Goal: Task Accomplishment & Management: Complete application form

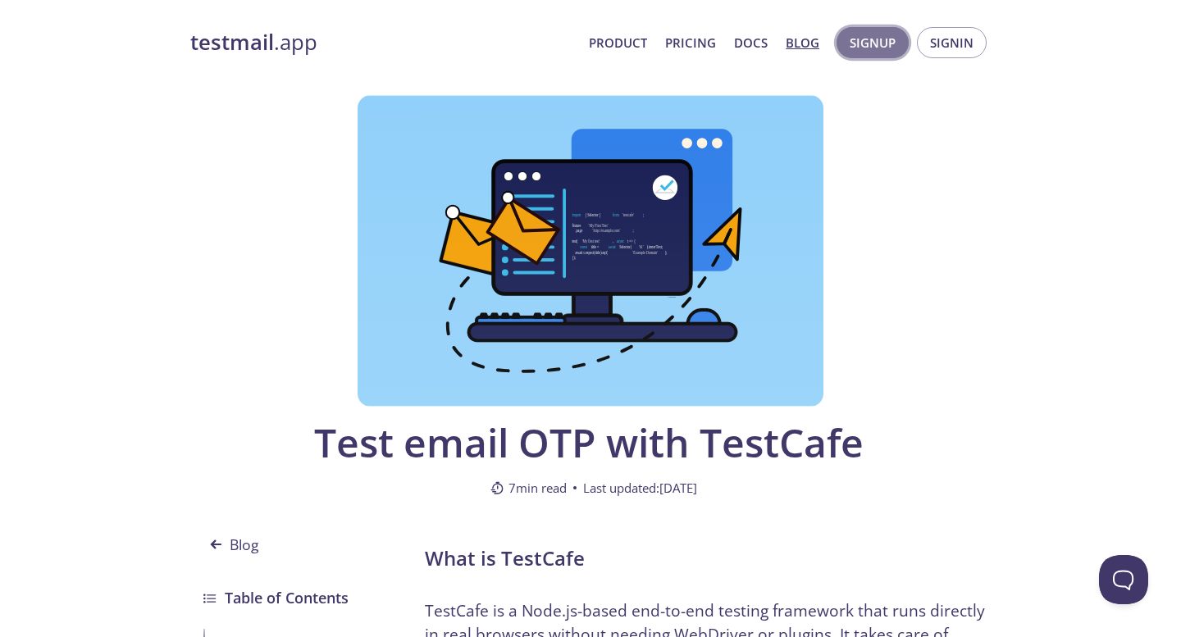
click at [875, 41] on span "Signup" at bounding box center [873, 42] width 46 height 21
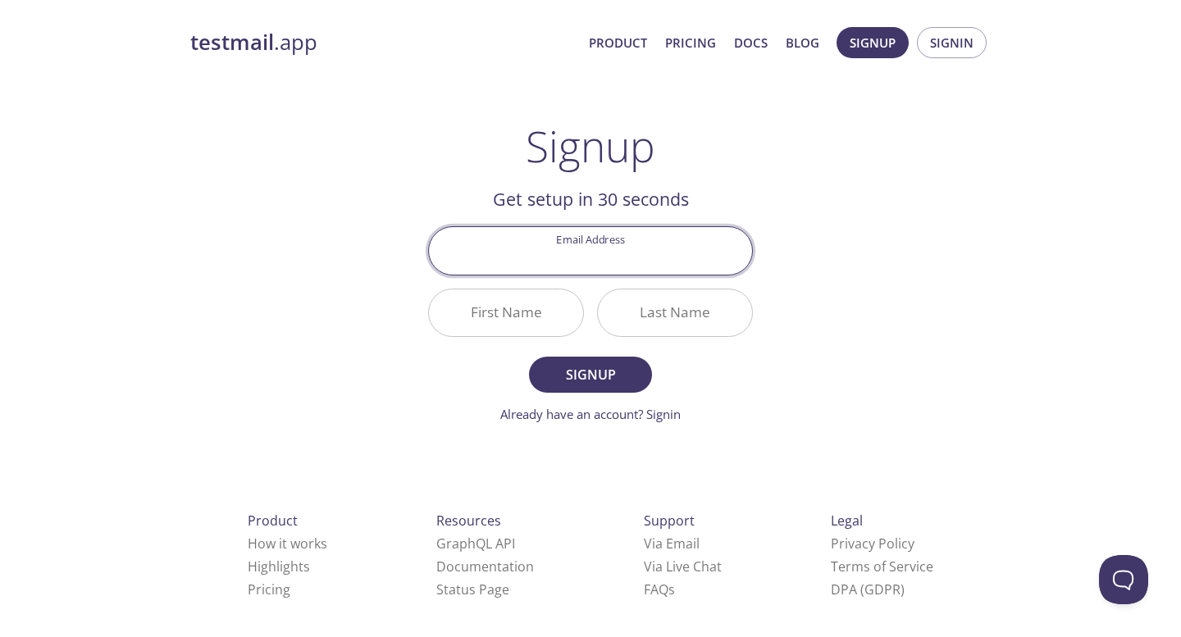
click at [623, 265] on input "Email Address" at bounding box center [590, 250] width 323 height 47
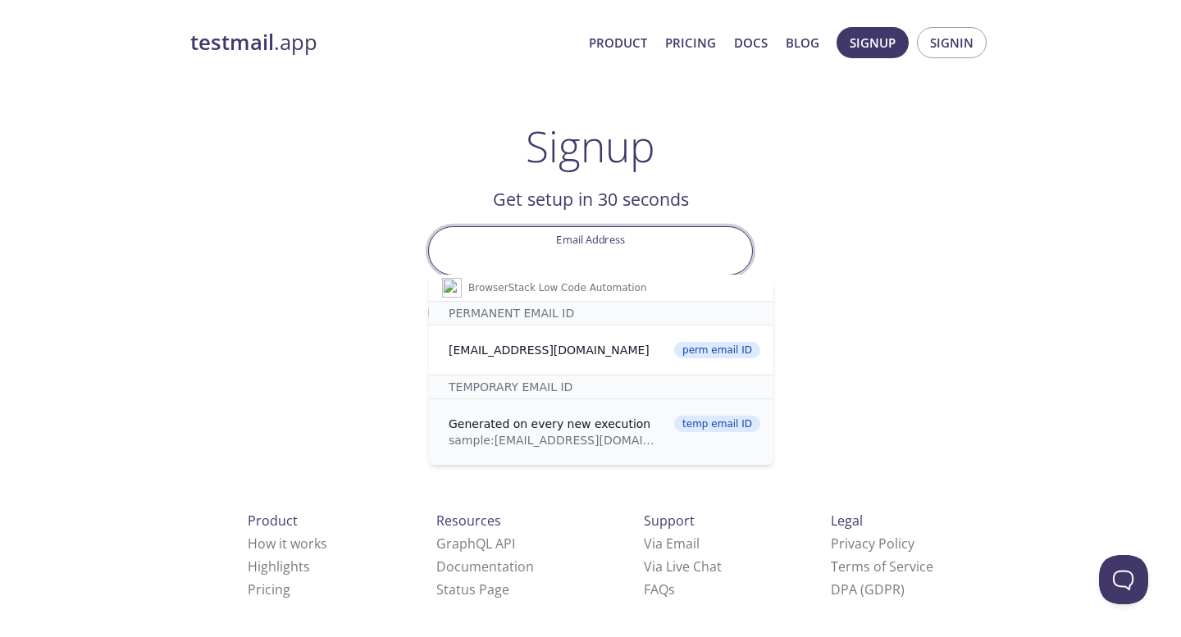
click at [528, 441] on div "sample: [EMAIL_ADDRESS][DOMAIN_NAME]" at bounding box center [554, 440] width 210 height 16
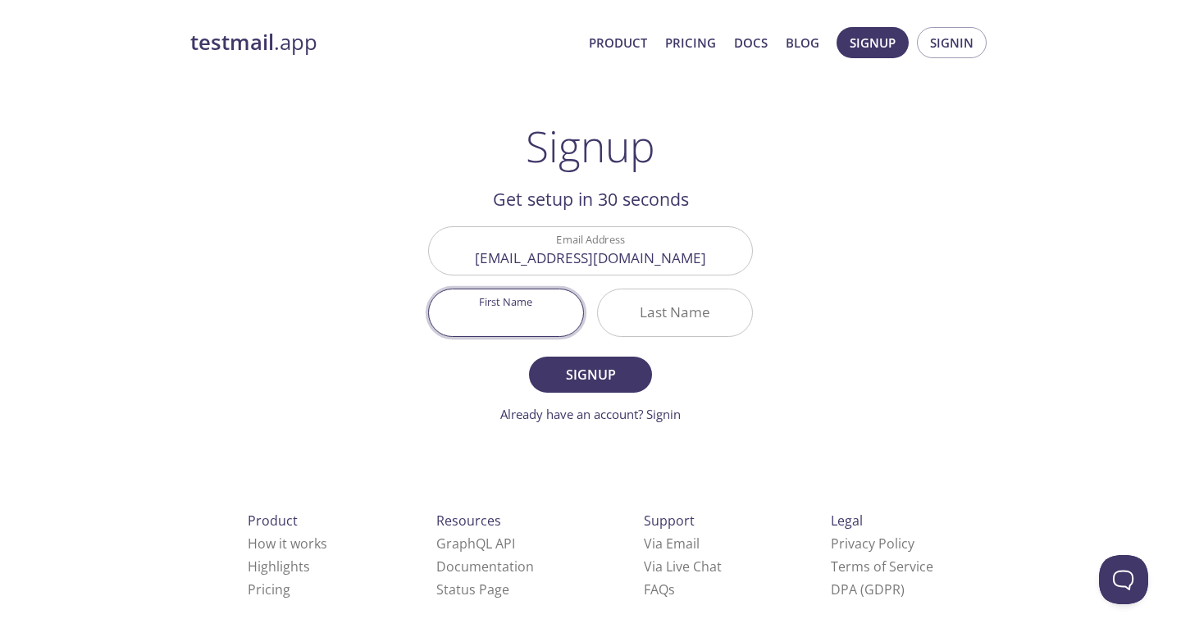
click at [518, 324] on input "First Name" at bounding box center [506, 313] width 154 height 47
type input "Nn"
click at [630, 325] on input "Last Name" at bounding box center [675, 313] width 154 height 47
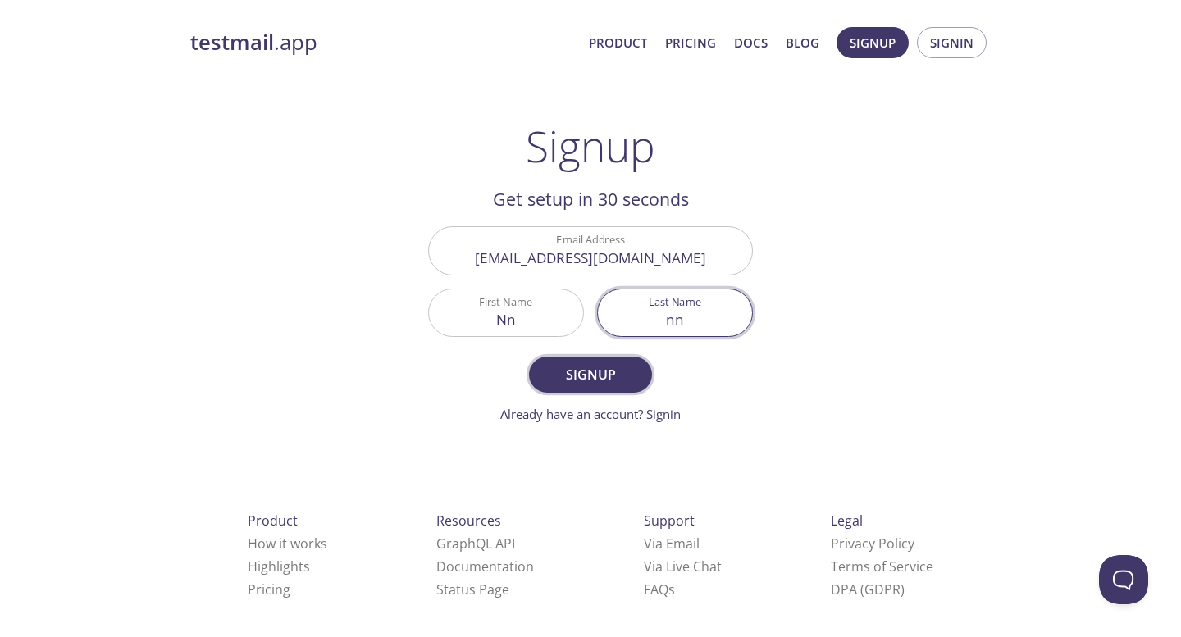
type input "nn"
click at [624, 380] on span "Signup" at bounding box center [590, 374] width 87 height 23
